Goal: Task Accomplishment & Management: Use online tool/utility

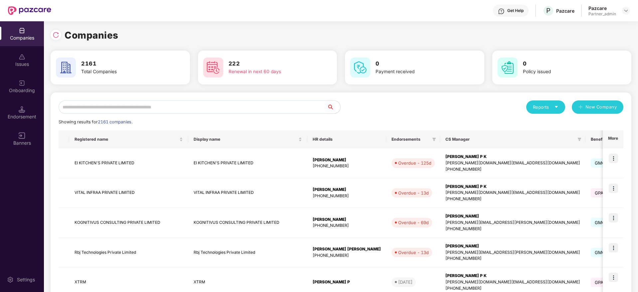
click at [159, 105] on input "text" at bounding box center [193, 106] width 268 height 13
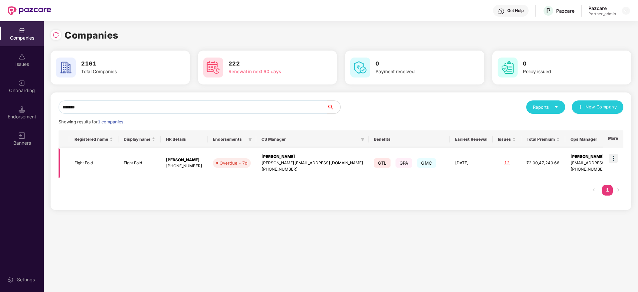
type input "*******"
click at [614, 159] on img at bounding box center [612, 158] width 9 height 9
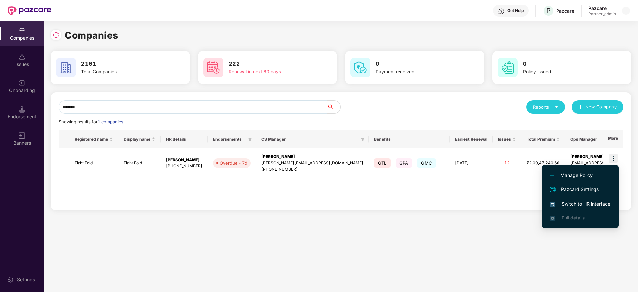
click at [584, 204] on span "Switch to HR interface" at bounding box center [579, 203] width 60 height 7
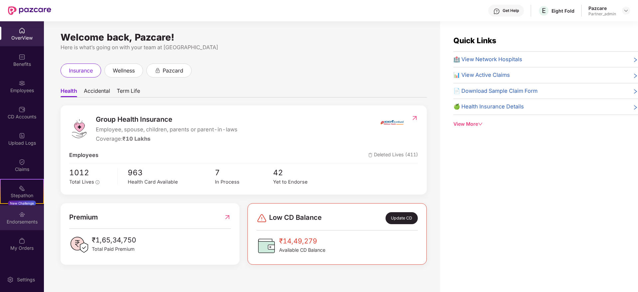
click at [25, 217] on img at bounding box center [22, 214] width 7 height 7
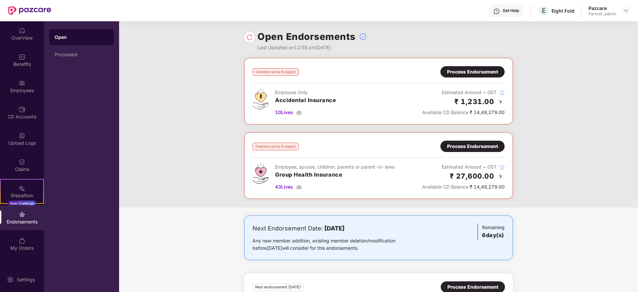
click at [470, 145] on div "Process Endorsement" at bounding box center [472, 146] width 51 height 7
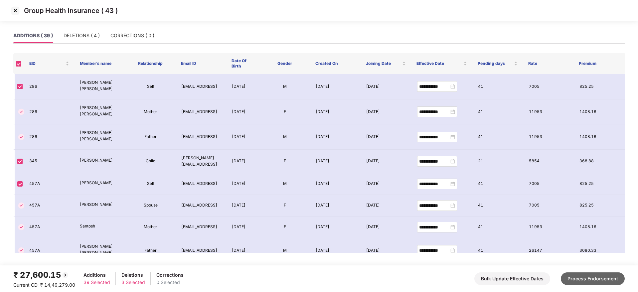
click at [584, 276] on button "Process Endorsement" at bounding box center [592, 278] width 64 height 13
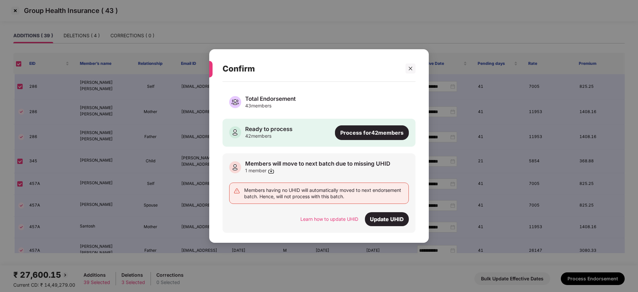
click at [365, 135] on div "Process for 42 members" at bounding box center [372, 132] width 74 height 15
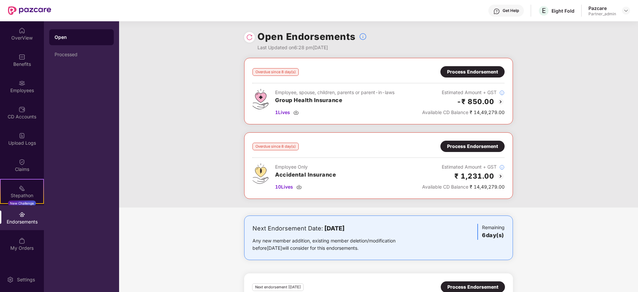
click at [475, 75] on div "Process Endorsement" at bounding box center [472, 71] width 51 height 7
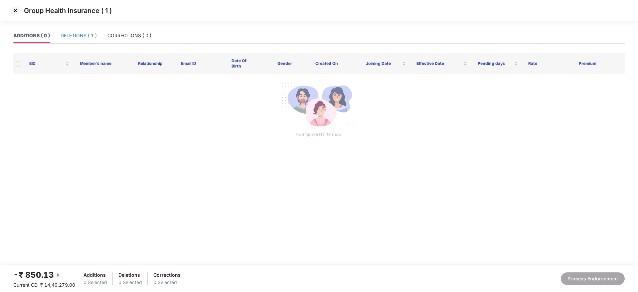
click at [72, 33] on div "DELETIONS ( 1 )" at bounding box center [78, 35] width 36 height 7
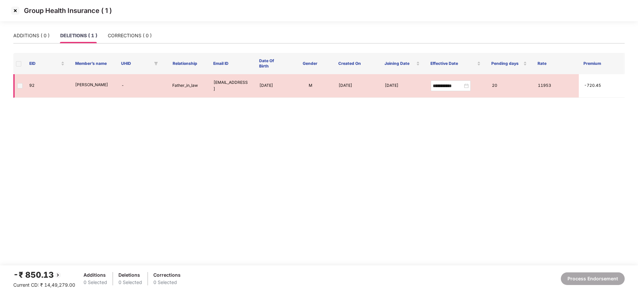
click at [18, 87] on span at bounding box center [19, 85] width 5 height 5
click at [18, 63] on span at bounding box center [18, 63] width 5 height 5
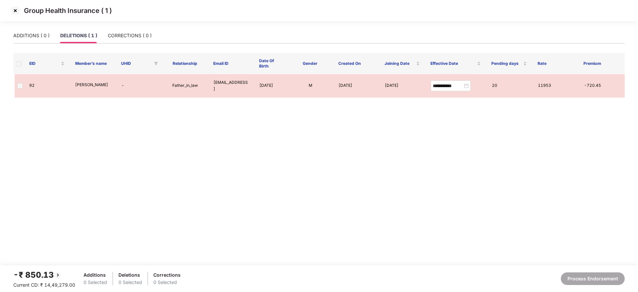
click at [18, 63] on span at bounding box center [18, 63] width 5 height 5
click at [19, 85] on span at bounding box center [19, 85] width 5 height 5
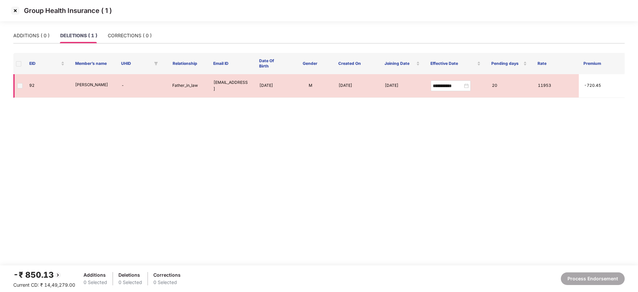
click at [19, 85] on span at bounding box center [19, 85] width 5 height 5
click at [135, 38] on div "CORRECTIONS ( 0 )" at bounding box center [130, 35] width 44 height 7
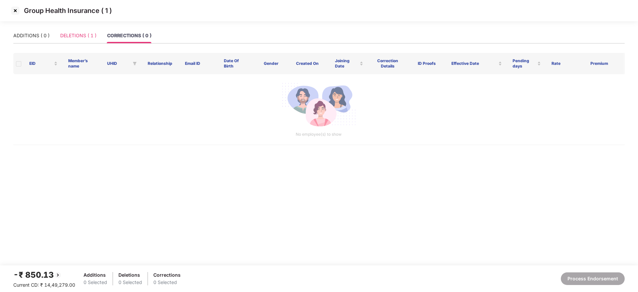
click at [78, 43] on div "ADDITIONS ( 0 ) DELETIONS ( 1 ) CORRECTIONS ( 0 )" at bounding box center [318, 36] width 611 height 16
click at [87, 36] on div "DELETIONS ( 1 )" at bounding box center [78, 35] width 36 height 7
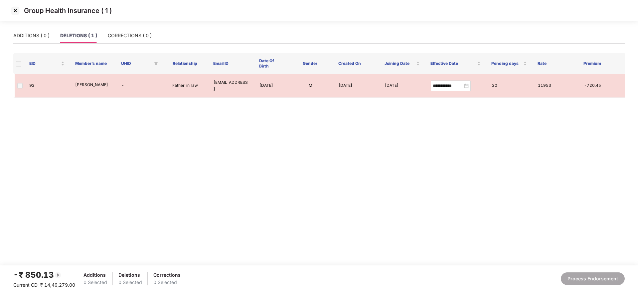
click at [17, 64] on span at bounding box center [18, 63] width 5 height 5
click at [34, 40] on div "ADDITIONS ( 0 )" at bounding box center [31, 35] width 36 height 15
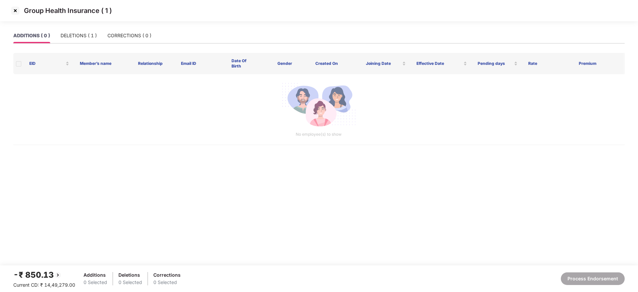
click at [14, 10] on img at bounding box center [15, 10] width 11 height 11
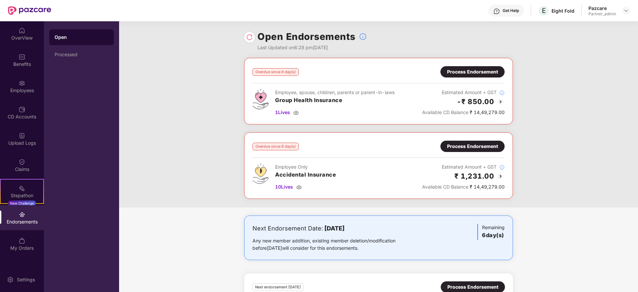
click at [464, 145] on div "Process Endorsement" at bounding box center [472, 146] width 51 height 7
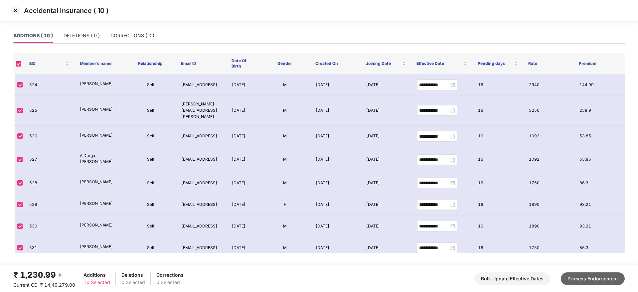
click at [618, 278] on button "Process Endorsement" at bounding box center [592, 278] width 64 height 13
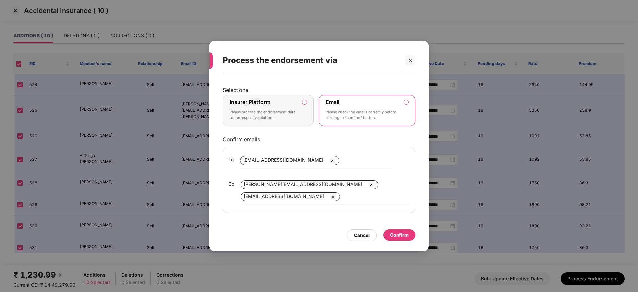
click at [283, 109] on p "Please process the endorsement data to the respective platform" at bounding box center [263, 115] width 68 height 12
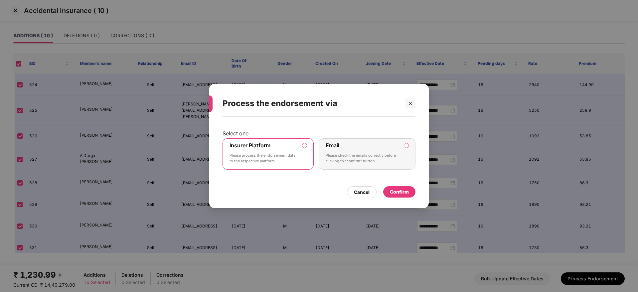
click at [415, 185] on div "Select one Insurer Platform Please process the endorsement data to the respecti…" at bounding box center [318, 159] width 219 height 85
click at [399, 193] on div "Confirm" at bounding box center [399, 191] width 19 height 7
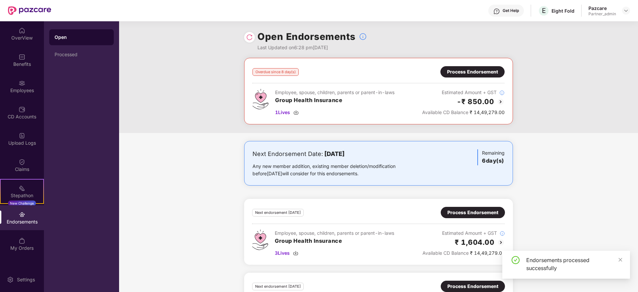
click at [480, 73] on div "Process Endorsement" at bounding box center [472, 71] width 51 height 7
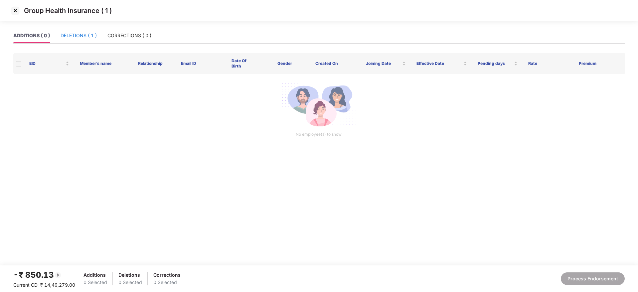
click at [85, 34] on div "DELETIONS ( 1 )" at bounding box center [78, 35] width 36 height 7
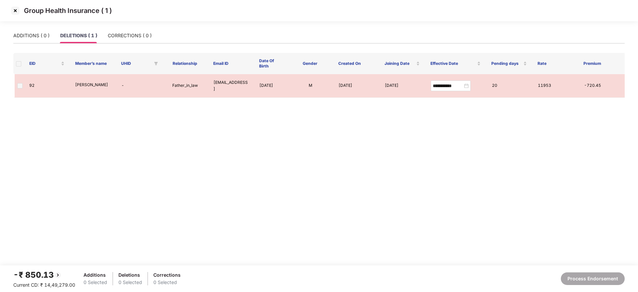
click at [16, 10] on img at bounding box center [15, 10] width 11 height 11
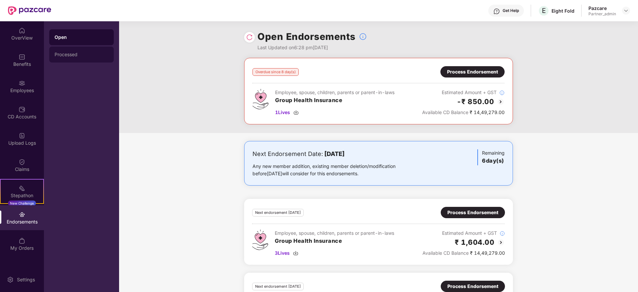
click at [88, 51] on div "Processed" at bounding box center [81, 55] width 64 height 16
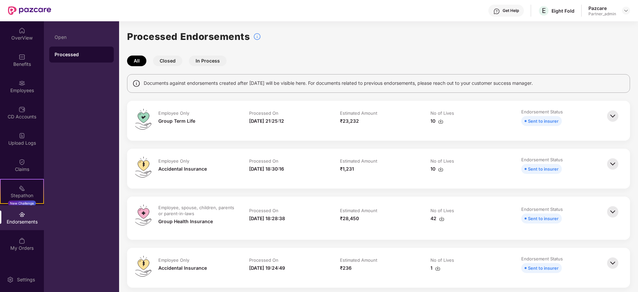
click at [613, 213] on img at bounding box center [612, 211] width 15 height 15
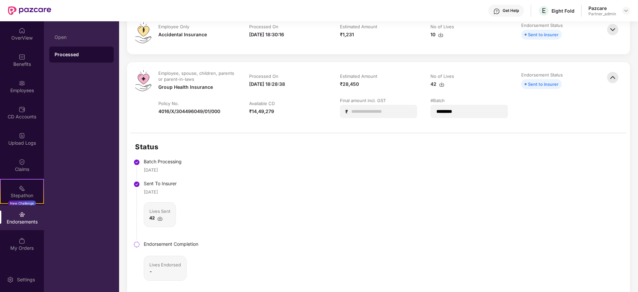
scroll to position [150, 0]
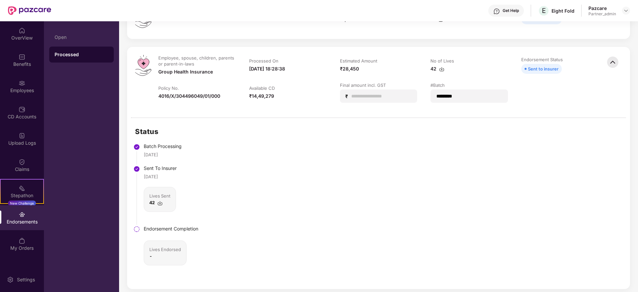
click at [24, 212] on img at bounding box center [22, 214] width 7 height 7
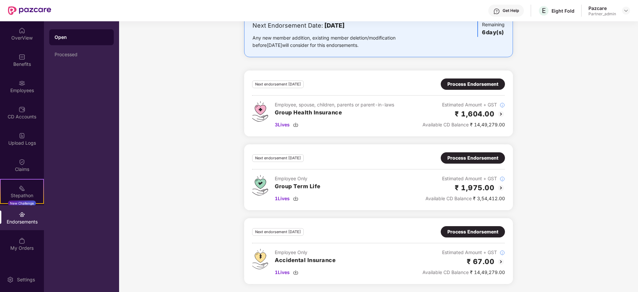
scroll to position [0, 0]
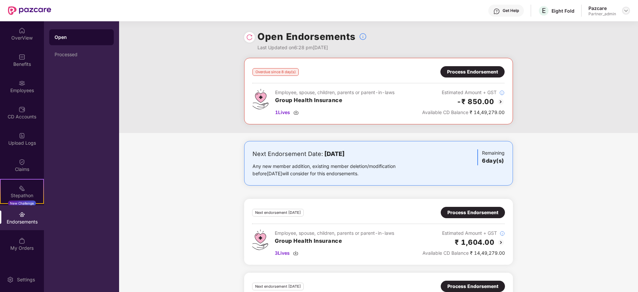
click at [628, 11] on img at bounding box center [625, 10] width 5 height 5
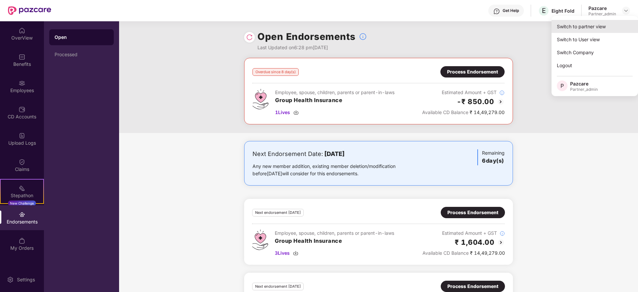
click at [597, 27] on div "Switch to partner view" at bounding box center [594, 26] width 86 height 13
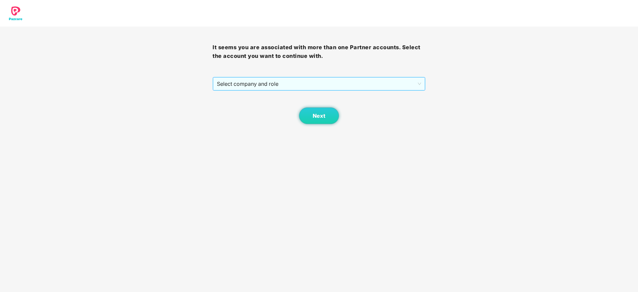
click at [287, 88] on span "Select company and role" at bounding box center [319, 83] width 204 height 13
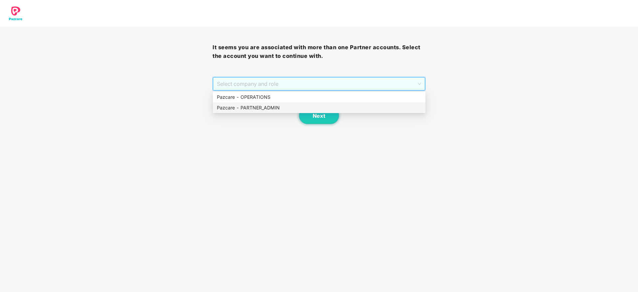
click at [277, 106] on div "Pazcare - PARTNER_ADMIN" at bounding box center [319, 107] width 204 height 7
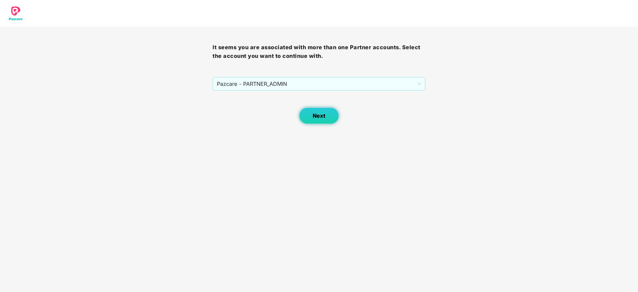
click at [310, 116] on button "Next" at bounding box center [319, 115] width 40 height 17
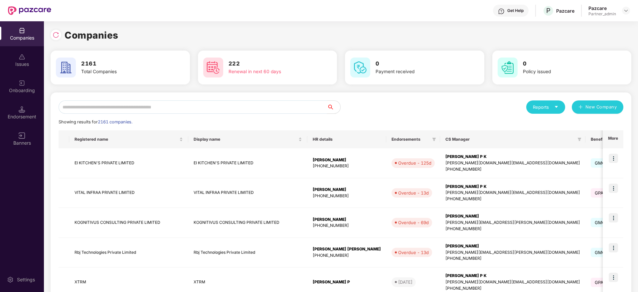
click at [182, 111] on input "text" at bounding box center [193, 106] width 268 height 13
click at [134, 109] on input "text" at bounding box center [193, 106] width 268 height 13
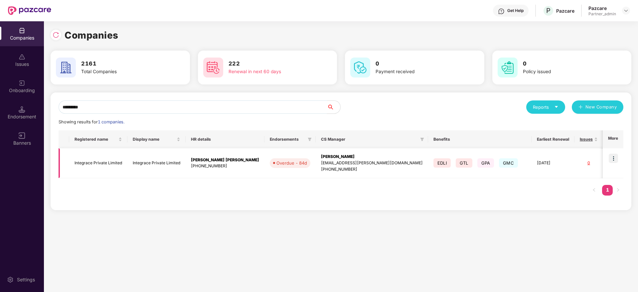
type input "*********"
click at [616, 158] on img at bounding box center [612, 158] width 9 height 9
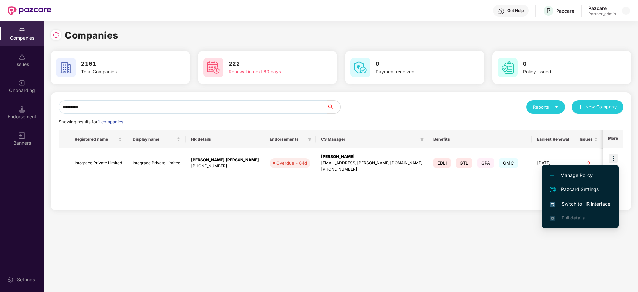
drag, startPoint x: 573, startPoint y: 202, endPoint x: 567, endPoint y: 204, distance: 5.5
click at [567, 204] on span "Switch to HR interface" at bounding box center [579, 203] width 60 height 7
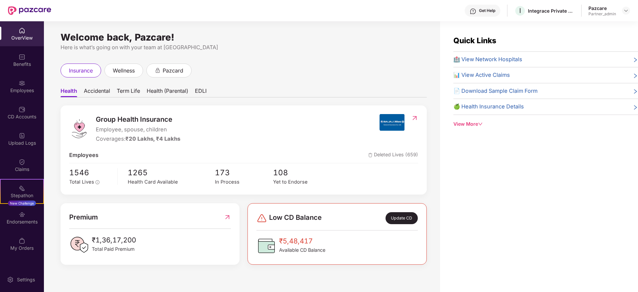
click at [23, 224] on div "Endorsements" at bounding box center [22, 221] width 44 height 7
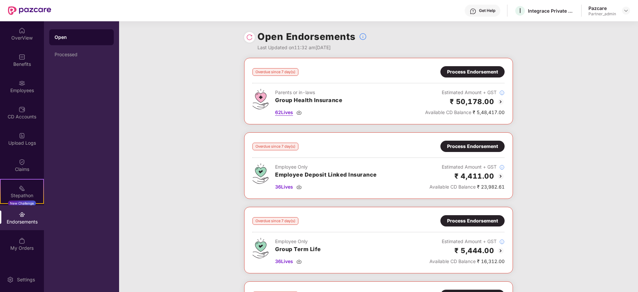
click at [300, 111] on img at bounding box center [298, 112] width 5 height 5
click at [299, 111] on img at bounding box center [298, 112] width 5 height 5
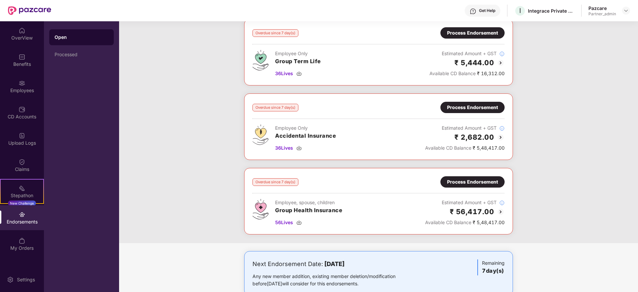
scroll to position [205, 0]
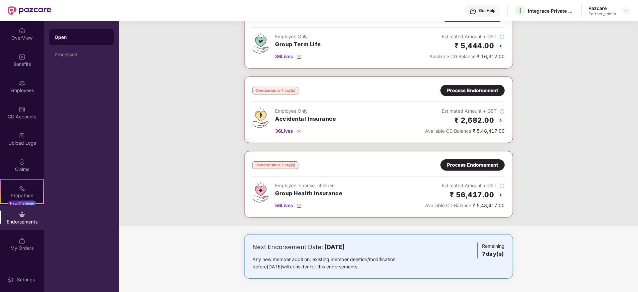
click at [575, 137] on div "Overdue since 7 day(s) Process Endorsement Parents or in-laws Group Health Insu…" at bounding box center [378, 39] width 519 height 373
click at [299, 204] on img at bounding box center [298, 205] width 5 height 5
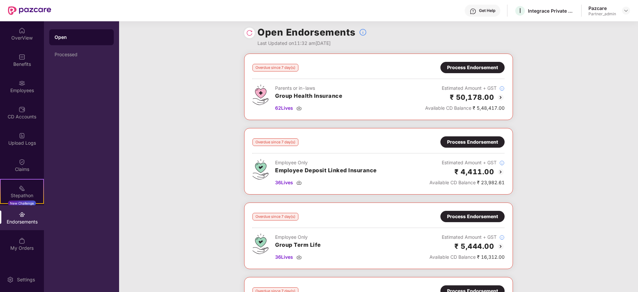
scroll to position [0, 0]
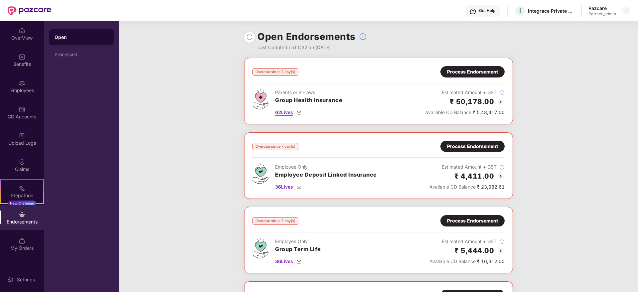
click at [299, 113] on img at bounding box center [298, 112] width 5 height 5
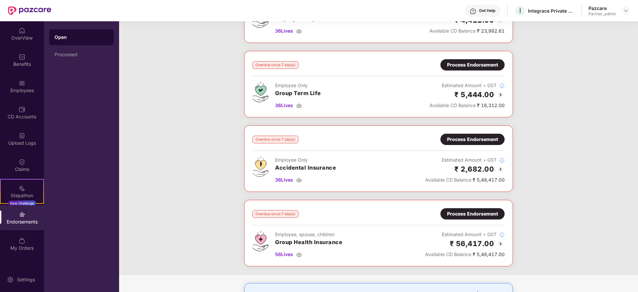
scroll to position [205, 0]
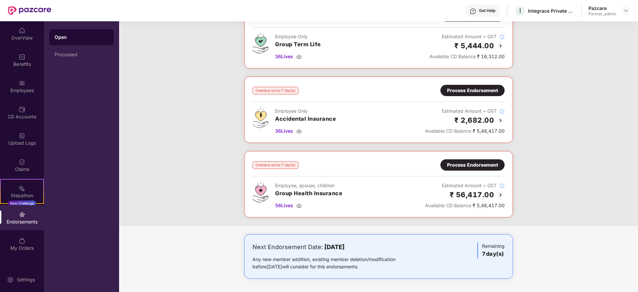
click at [474, 166] on div "Process Endorsement" at bounding box center [472, 164] width 51 height 7
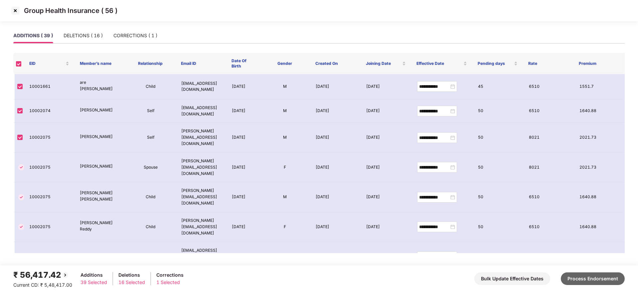
click at [618, 282] on button "Process Endorsement" at bounding box center [592, 278] width 64 height 13
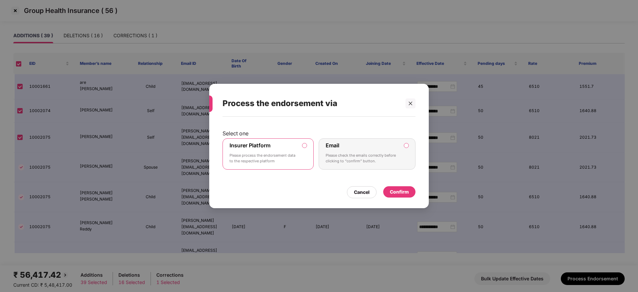
click at [408, 198] on div "Select one Insurer Platform Please process the endorsement data to the respecti…" at bounding box center [318, 159] width 219 height 85
click at [398, 194] on div "Confirm" at bounding box center [399, 191] width 19 height 7
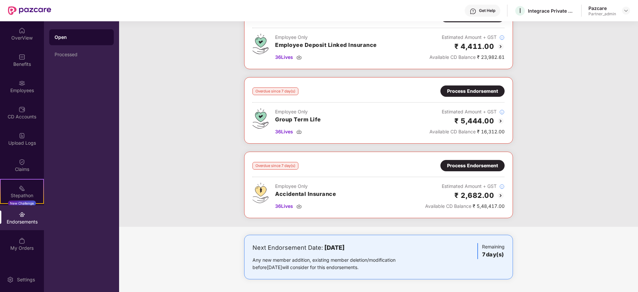
scroll to position [0, 0]
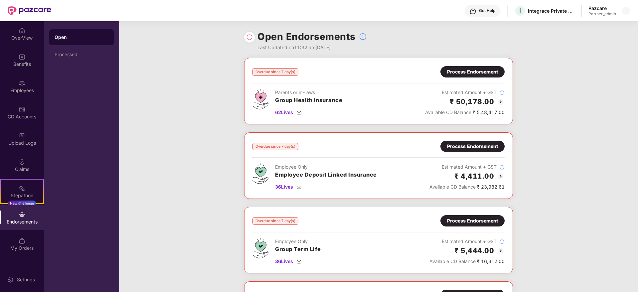
click at [467, 70] on div "Process Endorsement" at bounding box center [472, 71] width 51 height 7
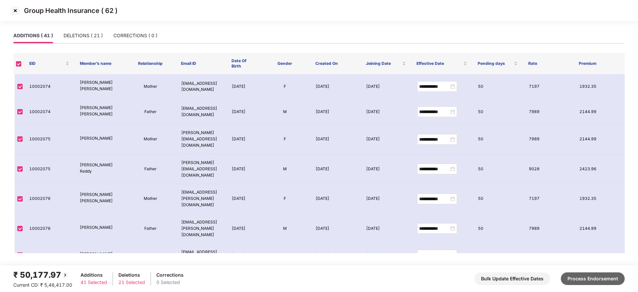
click at [615, 279] on button "Process Endorsement" at bounding box center [592, 278] width 64 height 13
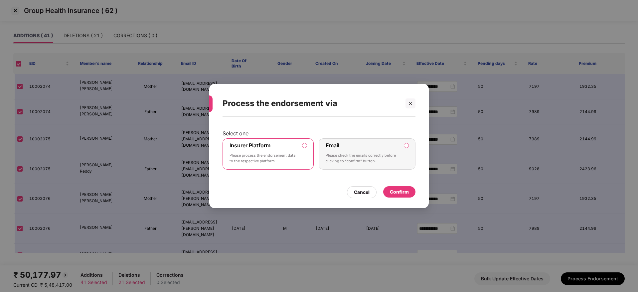
click at [402, 193] on div "Confirm" at bounding box center [399, 191] width 19 height 7
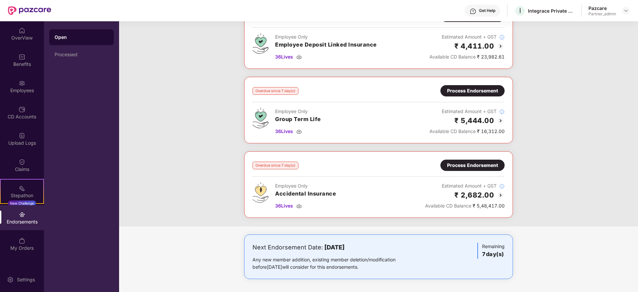
scroll to position [56, 0]
click at [300, 206] on img at bounding box center [298, 205] width 5 height 5
click at [457, 160] on div "Process Endorsement" at bounding box center [472, 164] width 64 height 11
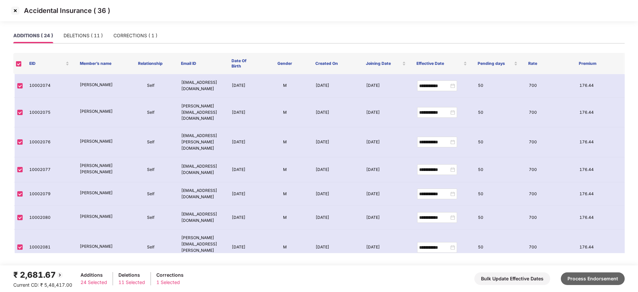
click at [585, 276] on button "Process Endorsement" at bounding box center [592, 278] width 64 height 13
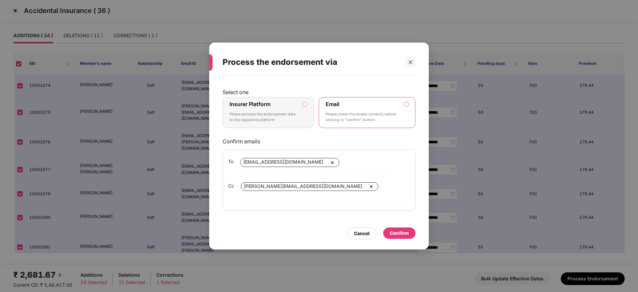
click at [281, 123] on p "Please process the endorsement data to the respective platform" at bounding box center [263, 117] width 68 height 12
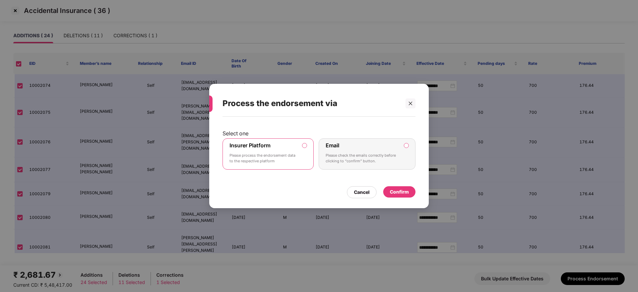
click at [405, 194] on div "Confirm" at bounding box center [399, 191] width 19 height 7
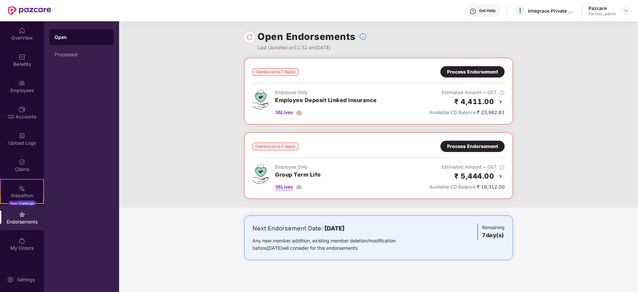
click at [300, 185] on img at bounding box center [298, 186] width 5 height 5
click at [460, 147] on div "Process Endorsement" at bounding box center [472, 146] width 51 height 7
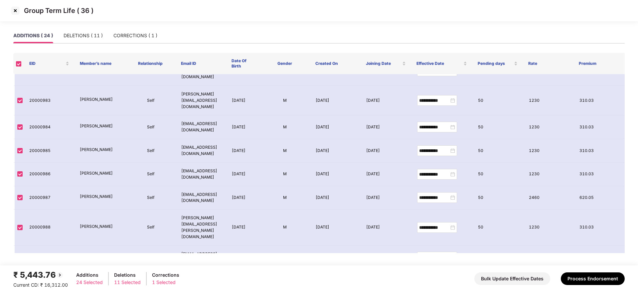
scroll to position [407, 0]
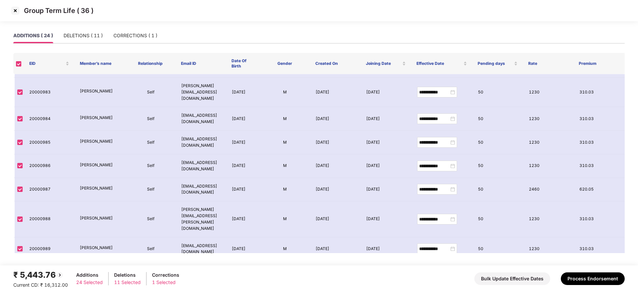
click at [593, 266] on footer "₹ 5,443.76 Current CD: ₹ 16,312.00 Additions 24 Selected Deletions 11 Selected …" at bounding box center [319, 278] width 638 height 27
click at [597, 270] on div "₹ 5,443.76 Current CD: ₹ 16,312.00 Additions 24 Selected Deletions 11 Selected …" at bounding box center [318, 279] width 611 height 20
click at [605, 280] on button "Process Endorsement" at bounding box center [592, 278] width 64 height 13
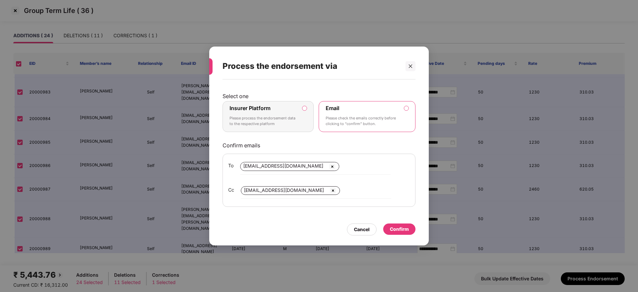
click at [275, 115] on div "Insurer Platform Please process the endorsement data to the respective platform" at bounding box center [263, 117] width 68 height 24
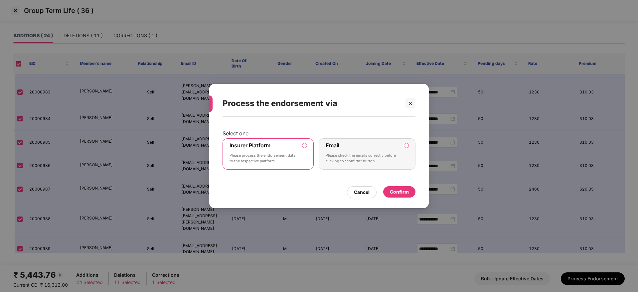
click at [401, 194] on div "Confirm" at bounding box center [399, 191] width 19 height 7
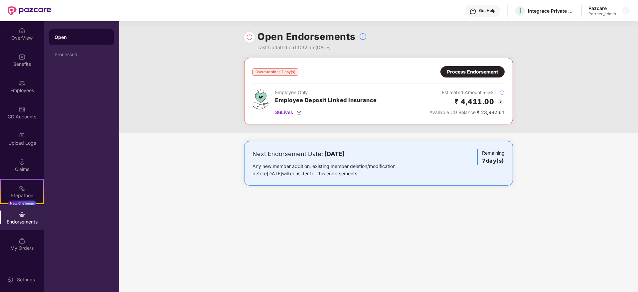
click at [467, 74] on div "Process Endorsement" at bounding box center [472, 71] width 51 height 7
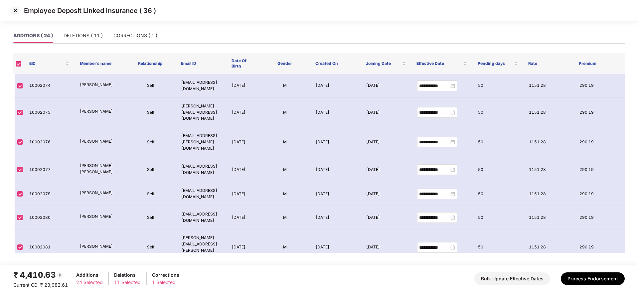
click at [15, 12] on img at bounding box center [15, 10] width 11 height 11
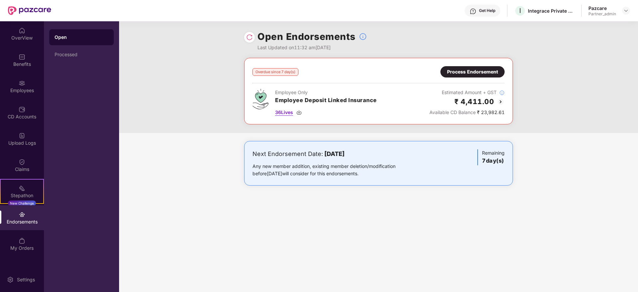
click at [301, 111] on img at bounding box center [298, 112] width 5 height 5
click at [494, 79] on div "Overdue since 7 day(s) Process Endorsement Employee Only Employee Deposit Linke…" at bounding box center [378, 91] width 252 height 50
click at [489, 73] on div "Process Endorsement" at bounding box center [472, 71] width 51 height 7
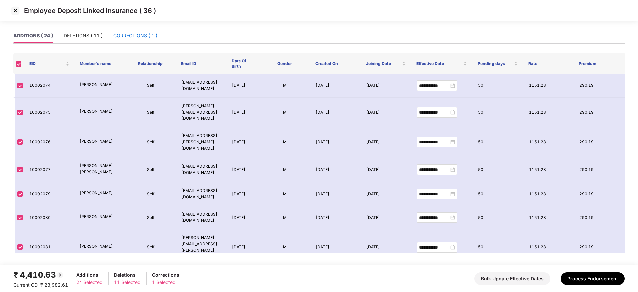
click at [127, 35] on div "CORRECTIONS ( 1 )" at bounding box center [135, 35] width 44 height 7
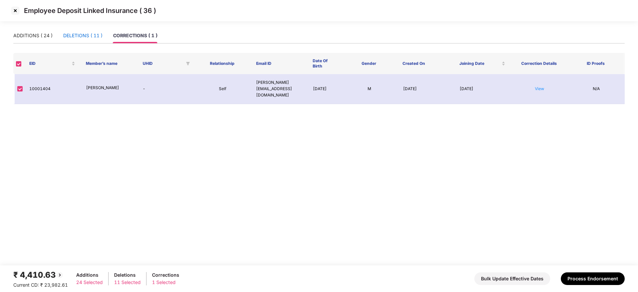
click at [85, 34] on div "DELETIONS ( 11 )" at bounding box center [82, 35] width 39 height 7
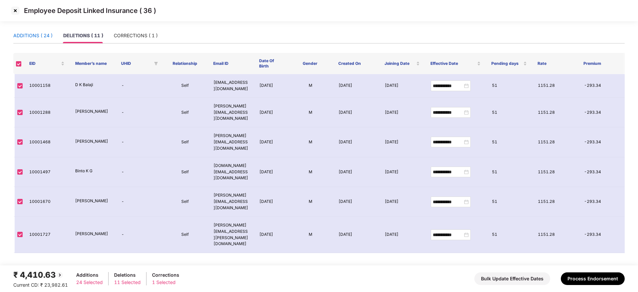
click at [39, 34] on div "ADDITIONS ( 24 )" at bounding box center [32, 35] width 39 height 7
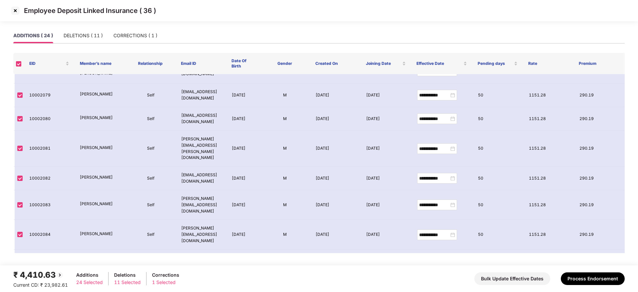
scroll to position [8, 0]
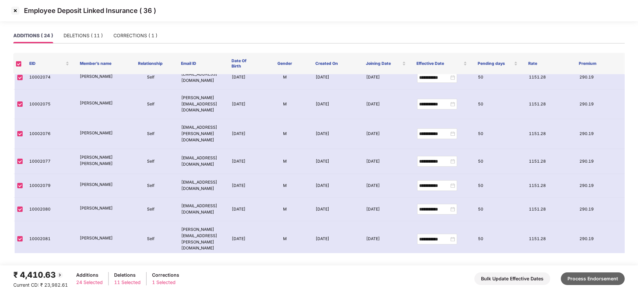
click at [594, 278] on button "Process Endorsement" at bounding box center [592, 278] width 64 height 13
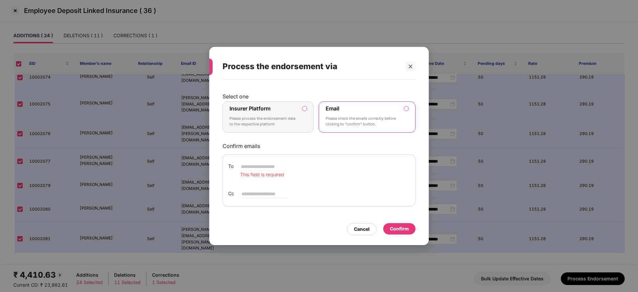
click at [282, 113] on div "Insurer Platform Please process the endorsement data to the respective platform" at bounding box center [263, 117] width 68 height 24
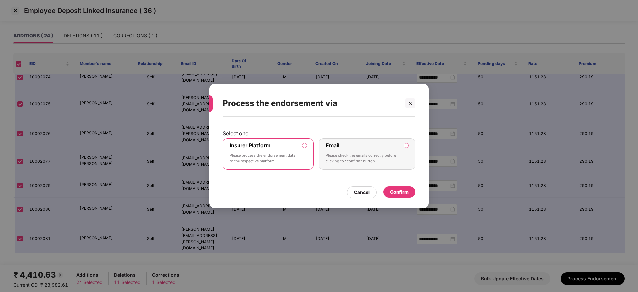
click at [399, 192] on div "Confirm" at bounding box center [399, 191] width 19 height 7
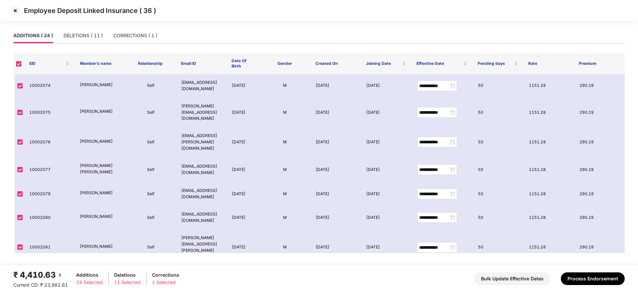
click at [14, 13] on img at bounding box center [15, 10] width 11 height 11
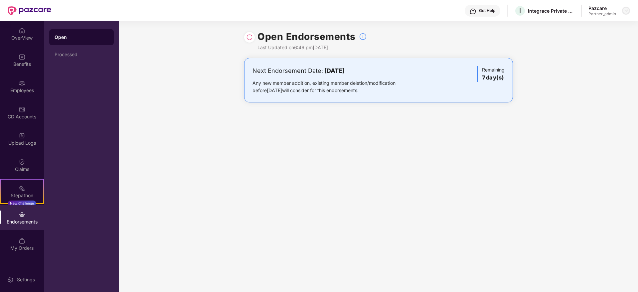
click at [624, 9] on img at bounding box center [625, 10] width 5 height 5
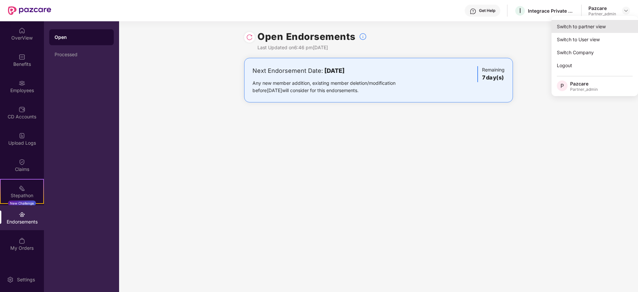
click at [607, 21] on div "Switch to partner view" at bounding box center [594, 26] width 86 height 13
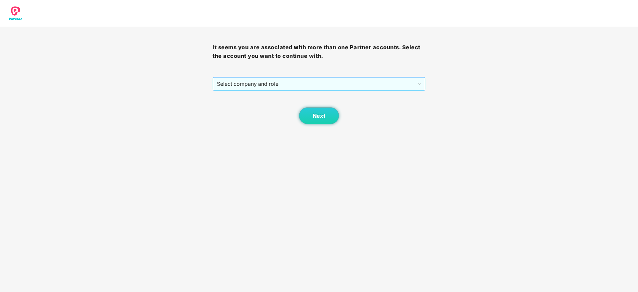
click at [308, 87] on span "Select company and role" at bounding box center [319, 83] width 204 height 13
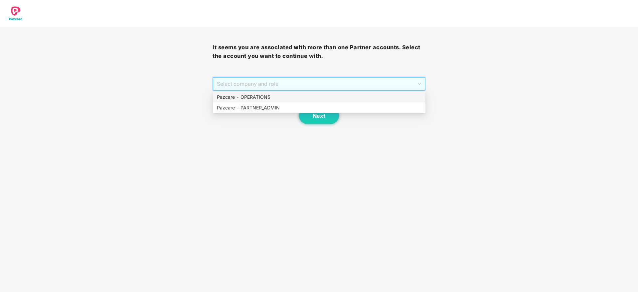
click at [249, 104] on div "Pazcare - PARTNER_ADMIN" at bounding box center [319, 107] width 204 height 7
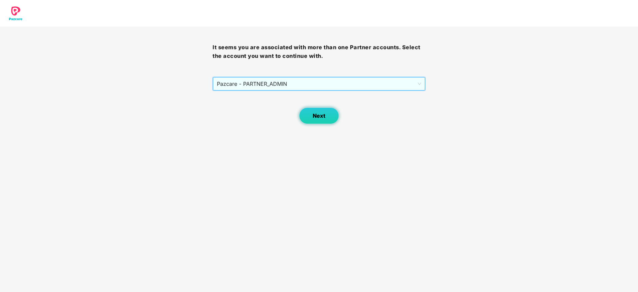
click at [319, 114] on span "Next" at bounding box center [318, 116] width 13 height 6
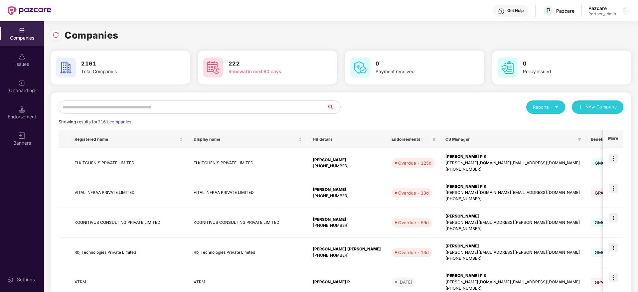
click at [110, 105] on input "text" at bounding box center [193, 106] width 268 height 13
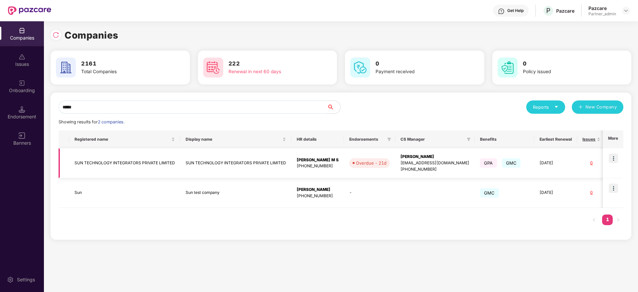
type input "*****"
click at [618, 161] on img at bounding box center [612, 158] width 9 height 9
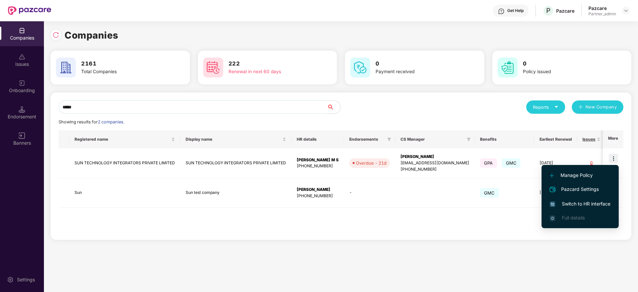
click at [573, 200] on span "Switch to HR interface" at bounding box center [579, 203] width 60 height 7
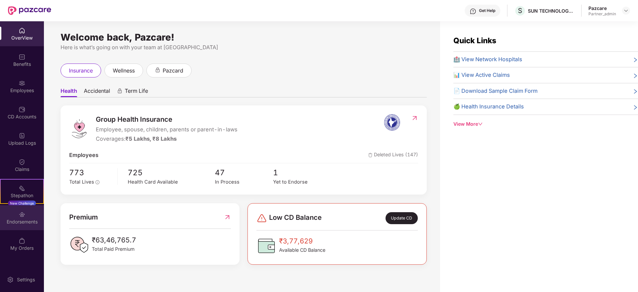
click at [23, 224] on div "Endorsements" at bounding box center [22, 221] width 44 height 7
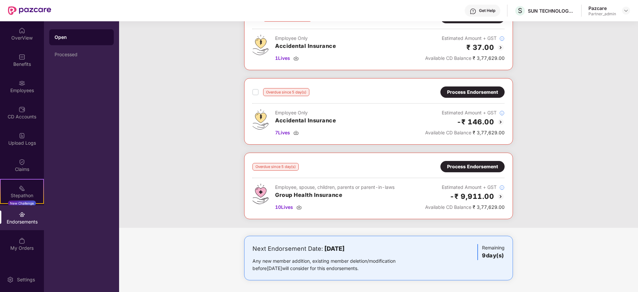
scroll to position [56, 0]
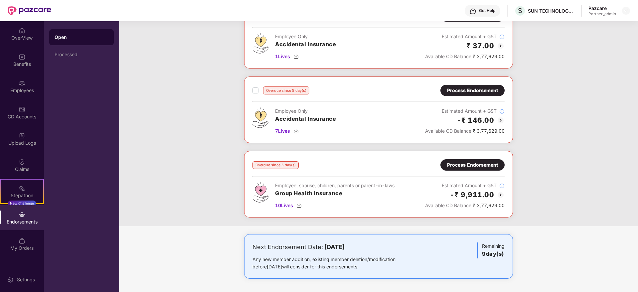
click at [462, 162] on div "Process Endorsement" at bounding box center [472, 164] width 51 height 7
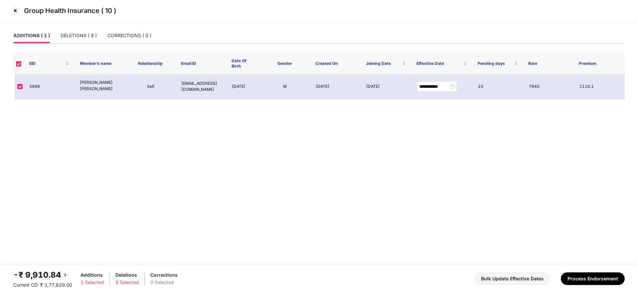
click at [15, 11] on img at bounding box center [15, 10] width 11 height 11
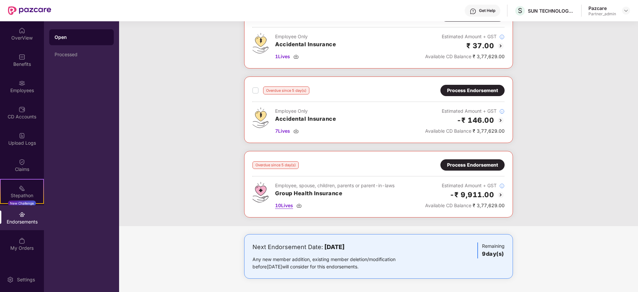
click at [301, 202] on div "10 Lives" at bounding box center [334, 205] width 119 height 7
